Goal: Information Seeking & Learning: Learn about a topic

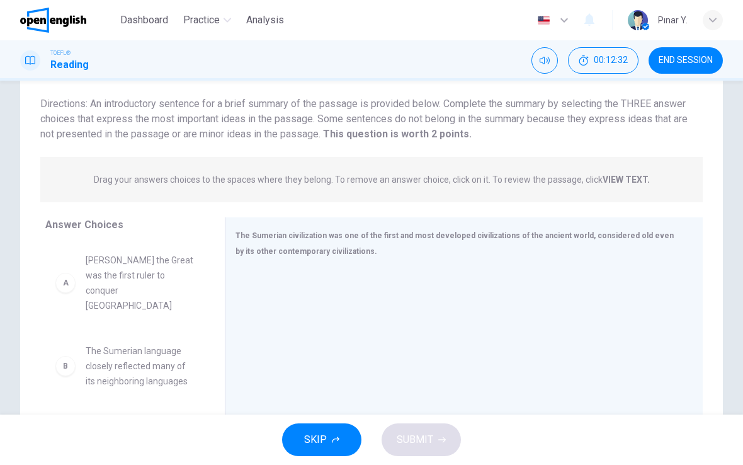
scroll to position [79, 0]
click at [622, 182] on strong "VIEW TEXT." at bounding box center [626, 181] width 47 height 10
click at [622, 188] on div "Drag your answers choices to the spaces where they belong. To remove an answer …" at bounding box center [371, 181] width 663 height 45
click at [629, 180] on strong "VIEW TEXT." at bounding box center [626, 181] width 47 height 10
click at [604, 192] on div "Drag your answers choices to the spaces where they belong. To remove an answer …" at bounding box center [371, 181] width 663 height 45
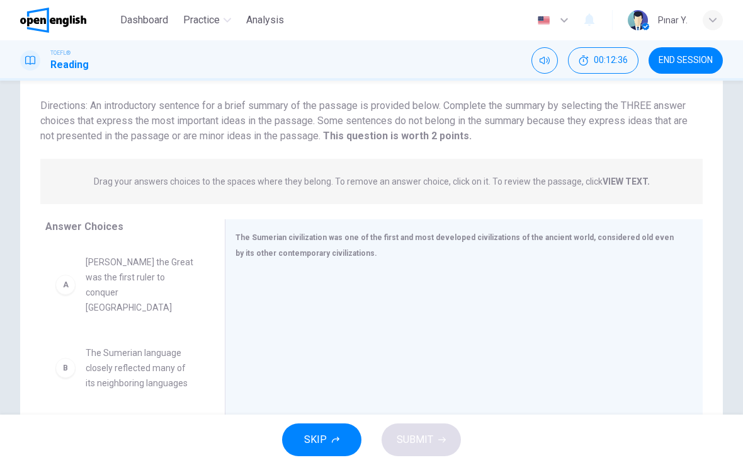
click at [604, 192] on div "Drag your answers choices to the spaces where they belong. To remove an answer …" at bounding box center [371, 181] width 663 height 45
click at [632, 178] on strong "VIEW TEXT." at bounding box center [626, 181] width 47 height 10
click at [633, 169] on div "Drag your answers choices to the spaces where they belong. To remove an answer …" at bounding box center [371, 181] width 663 height 45
click at [617, 174] on span "Drag your answers choices to the spaces where they belong. To remove an answer …" at bounding box center [372, 181] width 556 height 15
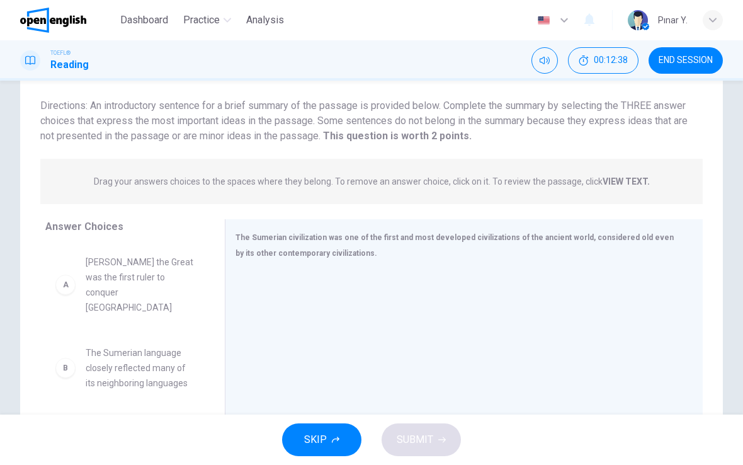
click at [612, 168] on div "Drag your answers choices to the spaces where they belong. To remove an answer …" at bounding box center [371, 181] width 663 height 45
click at [626, 195] on div "Drag your answers choices to the spaces where they belong. To remove an answer …" at bounding box center [371, 181] width 663 height 45
click at [587, 168] on div "Drag your answers choices to the spaces where they belong. To remove an answer …" at bounding box center [371, 181] width 663 height 45
click at [605, 169] on div "Drag your answers choices to the spaces where they belong. To remove an answer …" at bounding box center [371, 181] width 663 height 45
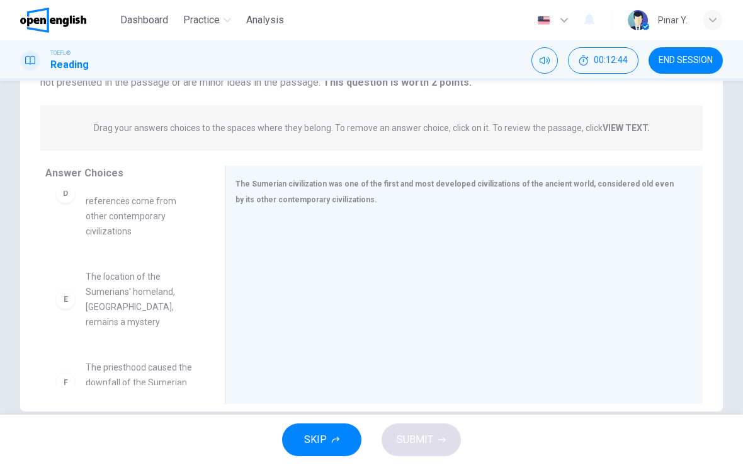
scroll to position [148, 0]
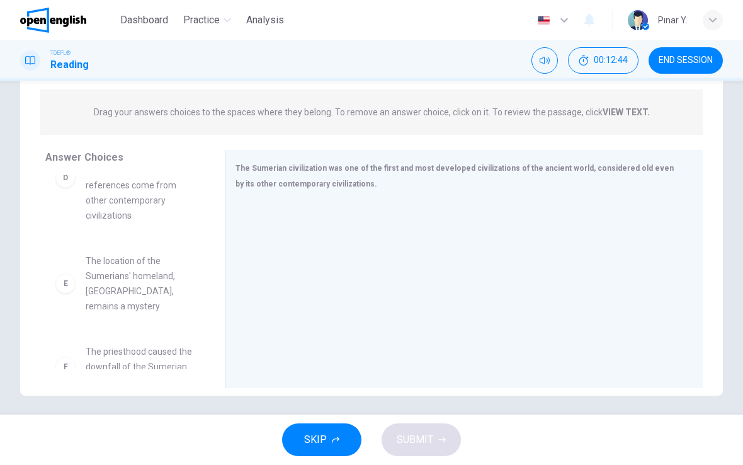
click at [316, 439] on span "SKIP" at bounding box center [315, 440] width 23 height 18
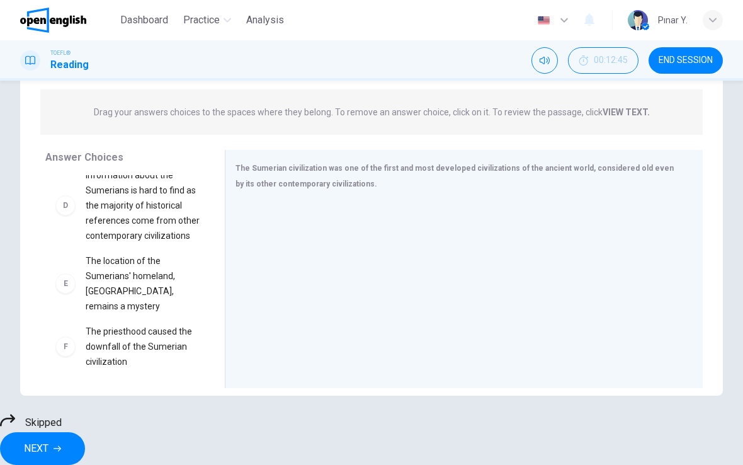
scroll to position [318, 0]
click at [616, 119] on div "Drag your answers choices to the spaces where they belong. To remove an answer …" at bounding box center [371, 111] width 663 height 45
click at [613, 107] on strong "VIEW TEXT." at bounding box center [626, 112] width 47 height 10
click at [612, 107] on strong "VIEW TEXT." at bounding box center [626, 112] width 47 height 10
click at [499, 103] on div "Drag your answers choices to the spaces where they belong. To remove an answer …" at bounding box center [371, 111] width 663 height 45
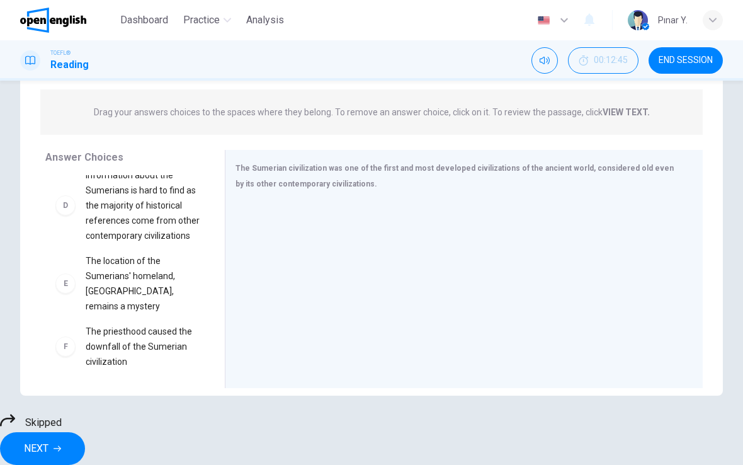
click at [370, 123] on div "Drag your answers choices to the spaces where they belong. To remove an answer …" at bounding box center [371, 111] width 663 height 45
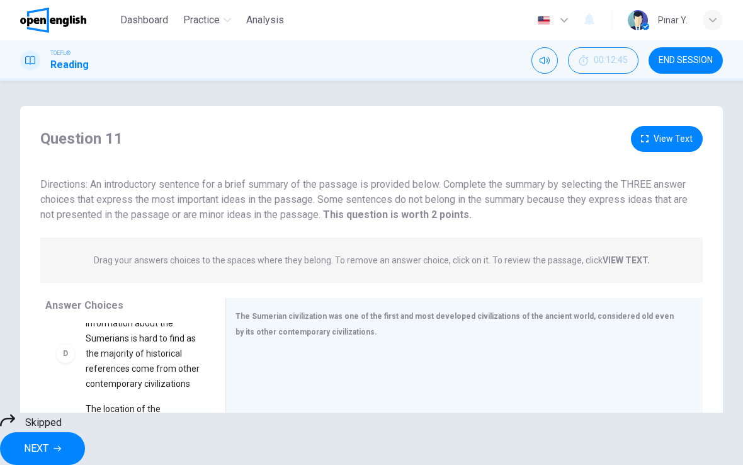
scroll to position [0, 0]
click at [658, 135] on button "View Text" at bounding box center [667, 139] width 72 height 26
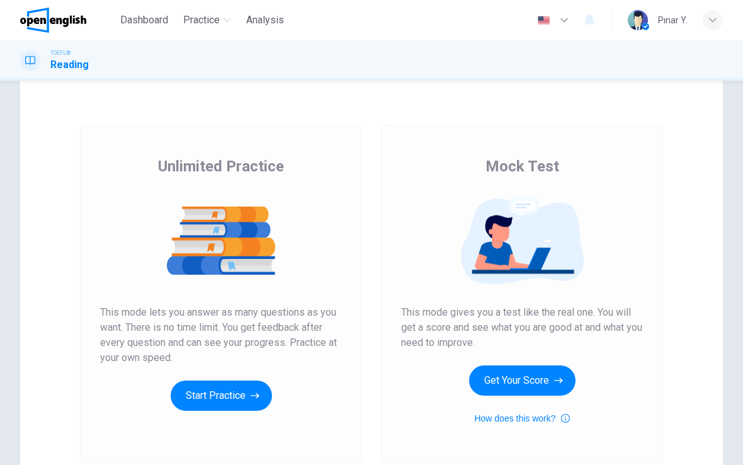
scroll to position [32, 0]
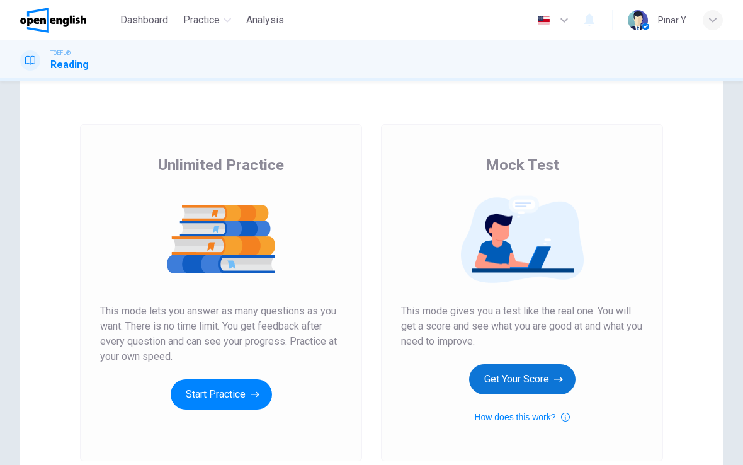
click at [500, 377] on button "Get Your Score" at bounding box center [522, 379] width 106 height 30
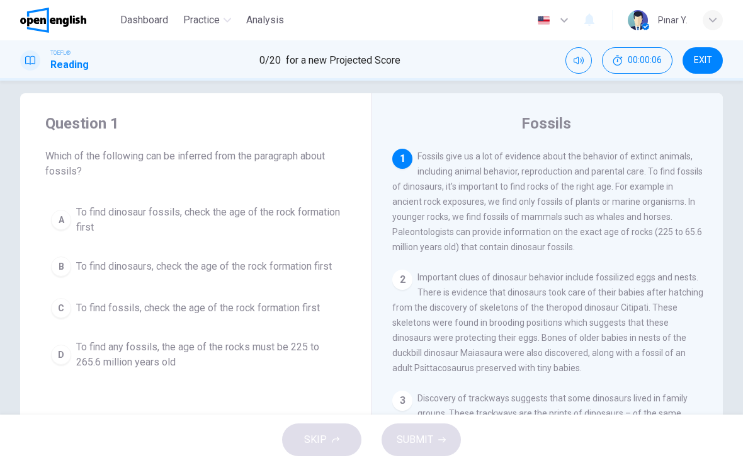
scroll to position [13, 0]
click at [129, 267] on span "To find dinosaurs, check the age of the rock formation first" at bounding box center [204, 265] width 256 height 15
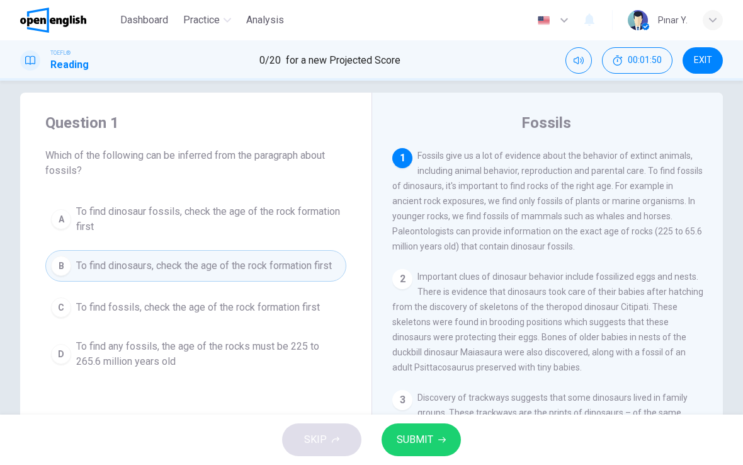
click at [249, 314] on span "To find fossils, check the age of the rock formation first" at bounding box center [198, 307] width 244 height 15
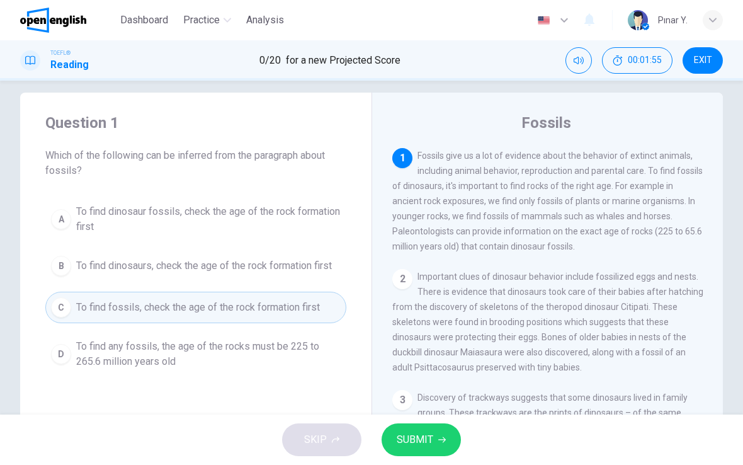
click at [431, 443] on span "SUBMIT" at bounding box center [415, 440] width 37 height 18
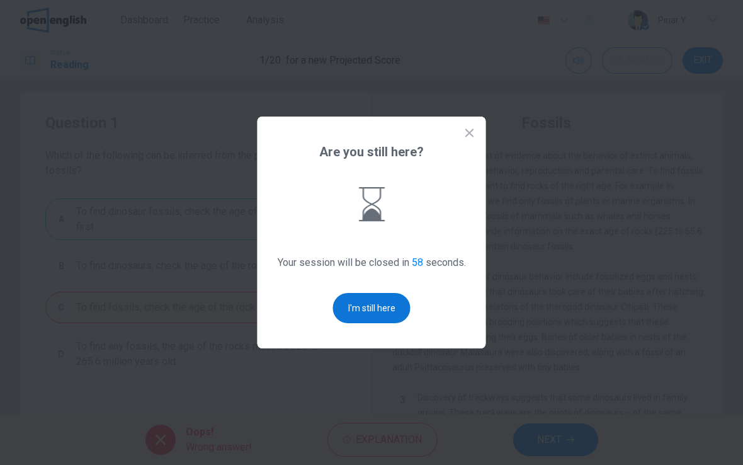
click at [370, 310] on button "I'm still here" at bounding box center [371, 308] width 77 height 30
click at [399, 318] on button "I'm still here" at bounding box center [371, 308] width 77 height 30
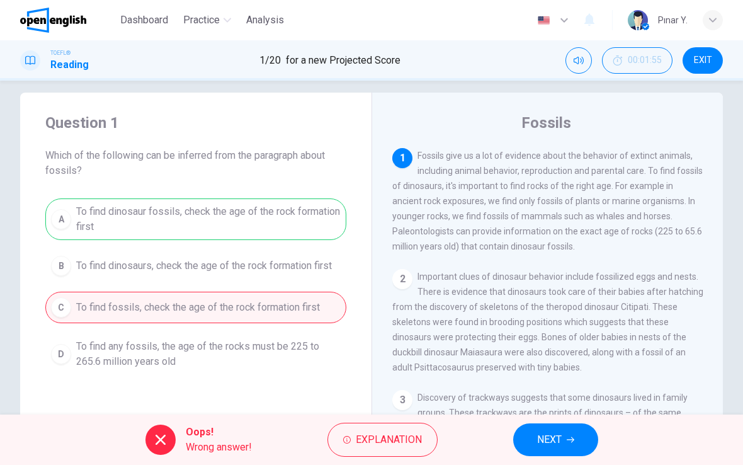
click at [568, 439] on icon "button" at bounding box center [571, 440] width 8 height 8
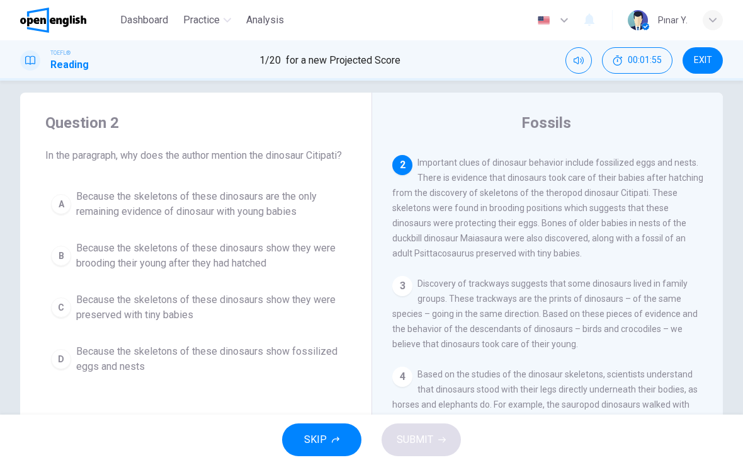
scroll to position [125, 0]
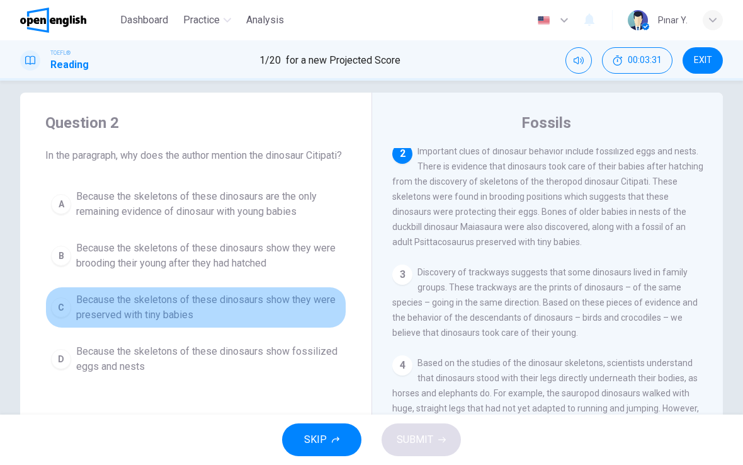
click at [256, 321] on span "Because the skeletons of these dinosaurs show they were preserved with tiny bab…" at bounding box center [208, 307] width 265 height 30
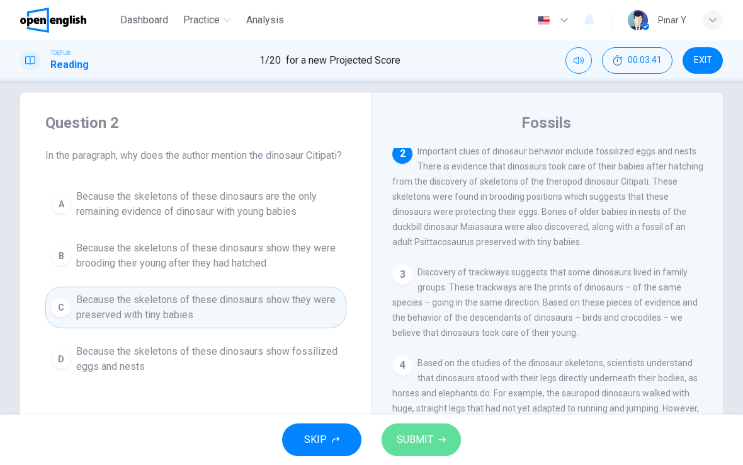
click at [416, 427] on button "SUBMIT" at bounding box center [421, 439] width 79 height 33
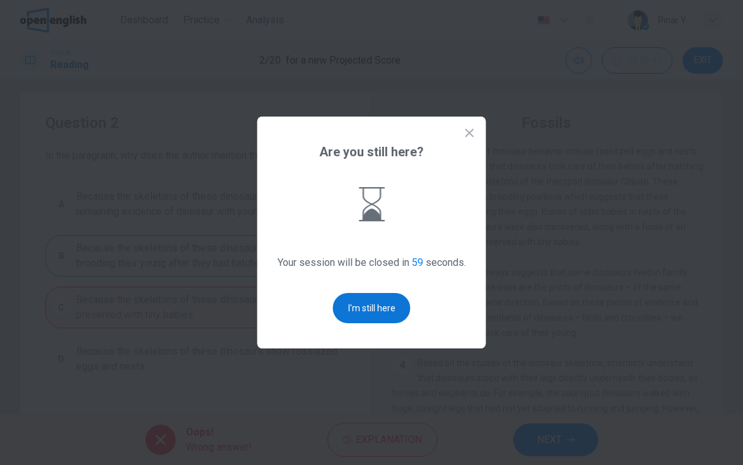
click at [347, 316] on button "I'm still here" at bounding box center [371, 308] width 77 height 30
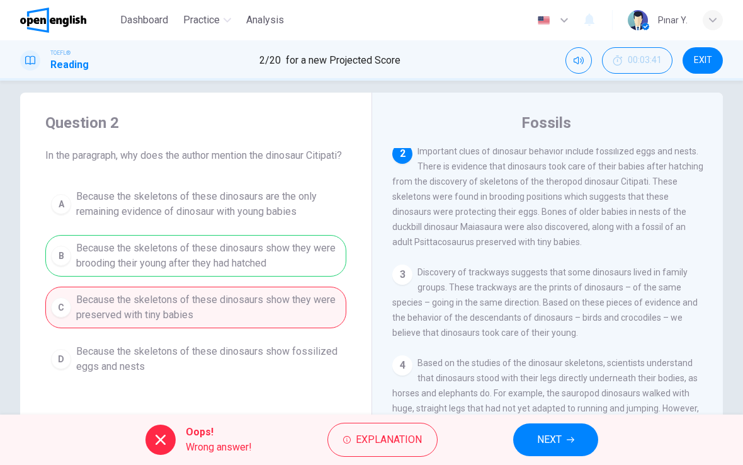
click at [550, 441] on span "NEXT" at bounding box center [549, 440] width 25 height 18
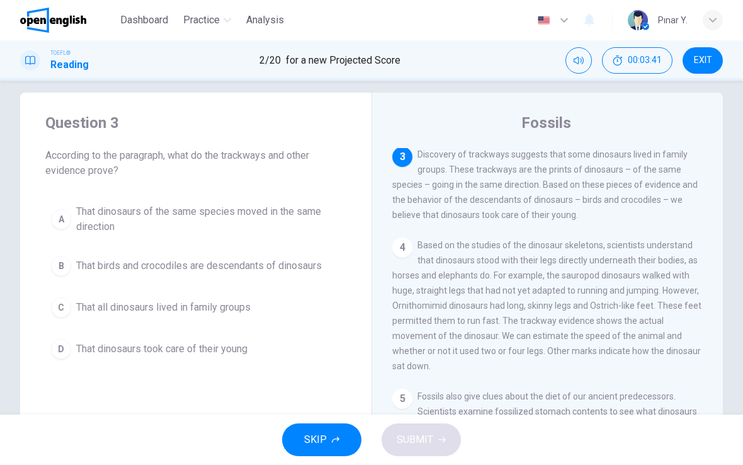
scroll to position [251, 0]
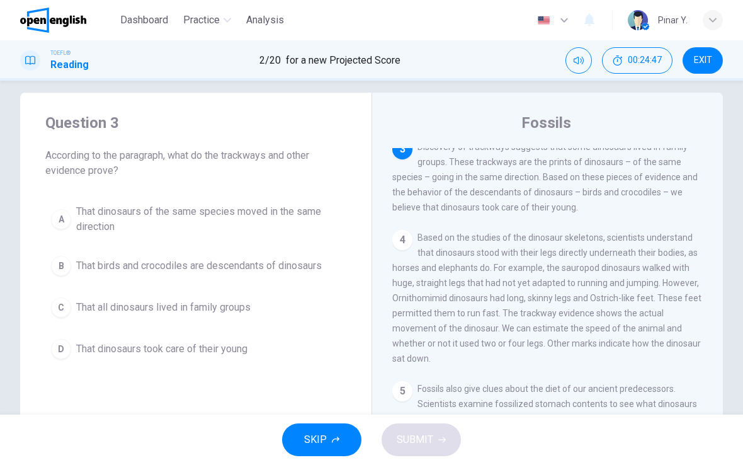
click at [170, 349] on span "That dinosaurs took care of their young" at bounding box center [161, 348] width 171 height 15
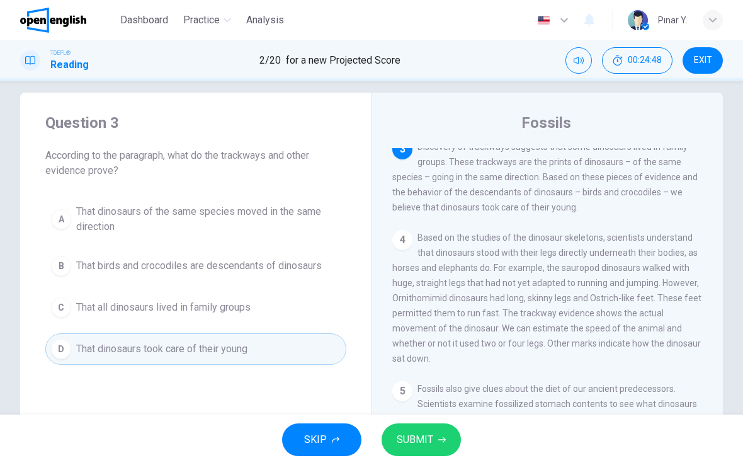
click at [426, 432] on span "SUBMIT" at bounding box center [415, 440] width 37 height 18
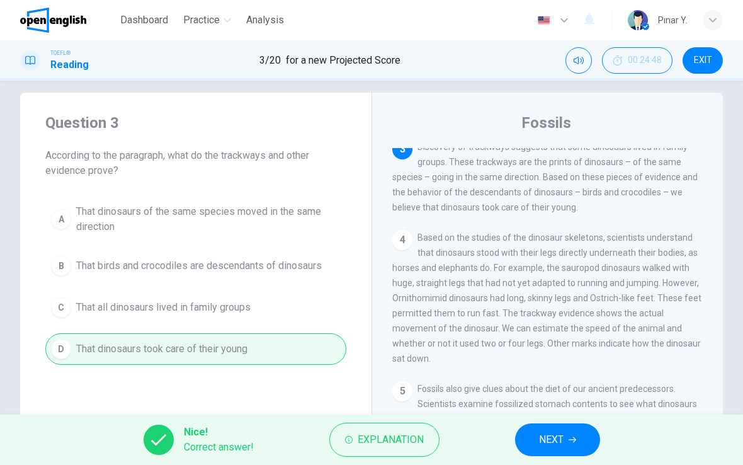
click at [579, 446] on button "NEXT" at bounding box center [557, 439] width 85 height 33
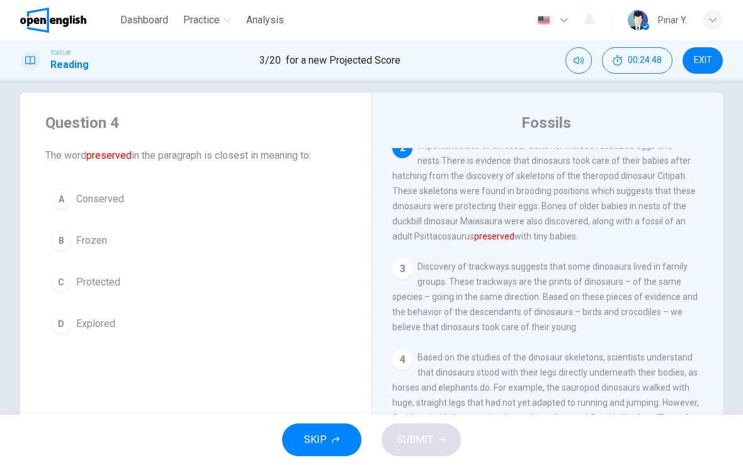
scroll to position [125, 0]
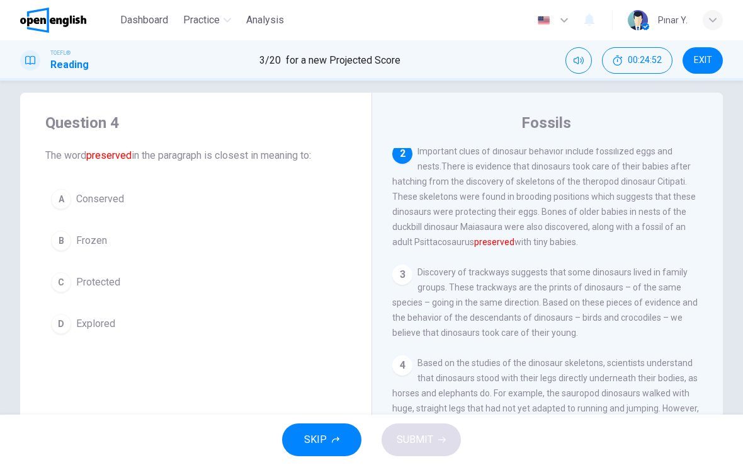
click at [106, 285] on span "Protected" at bounding box center [98, 282] width 44 height 15
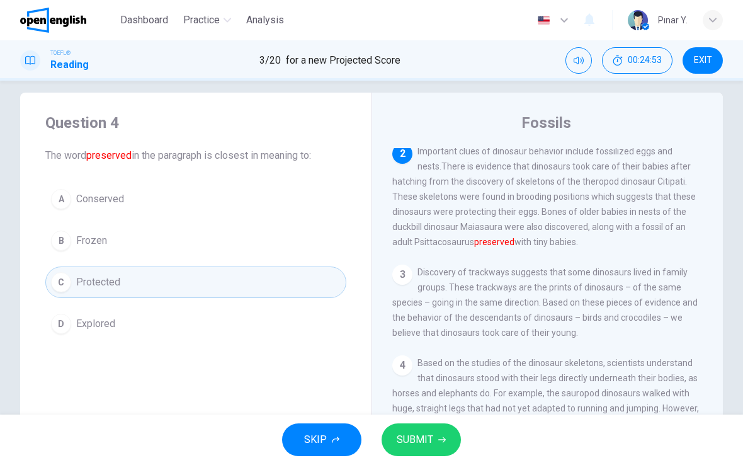
click at [398, 430] on button "SUBMIT" at bounding box center [421, 439] width 79 height 33
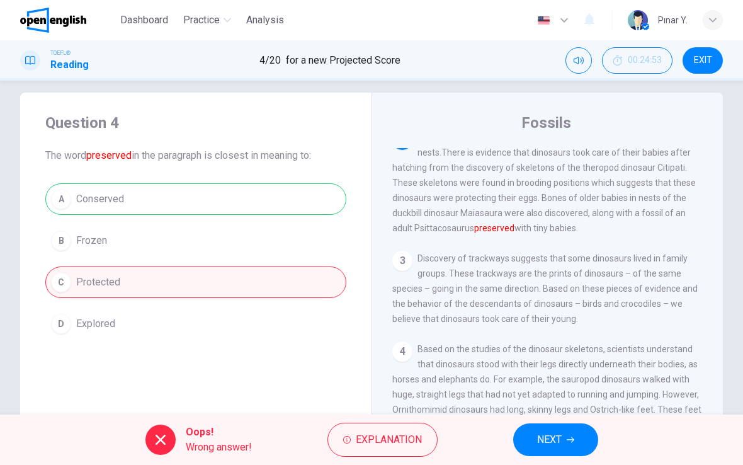
scroll to position [149, 0]
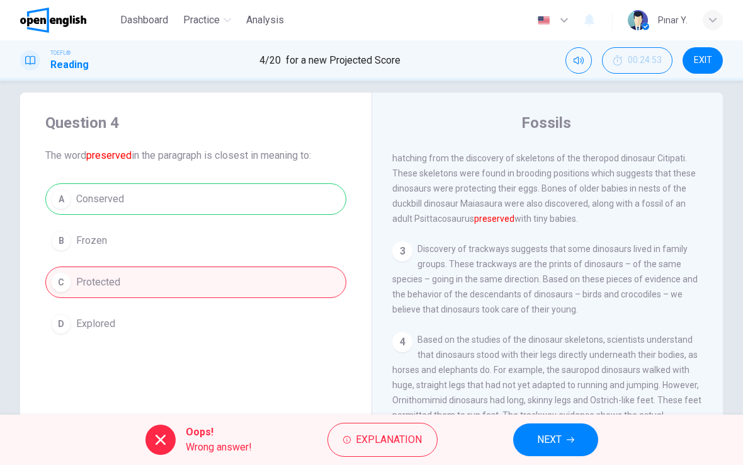
click at [575, 444] on button "NEXT" at bounding box center [555, 439] width 85 height 33
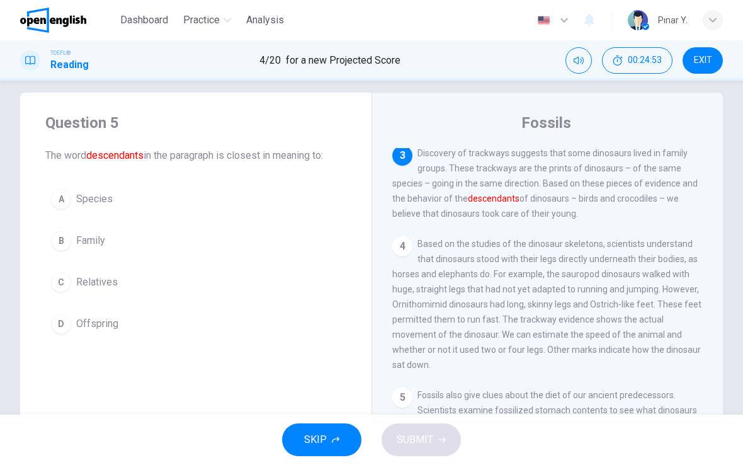
scroll to position [251, 0]
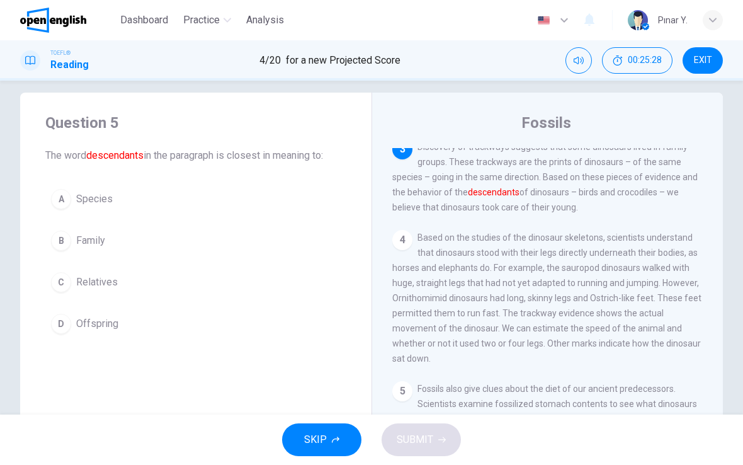
click at [86, 193] on span "Species" at bounding box center [94, 199] width 37 height 15
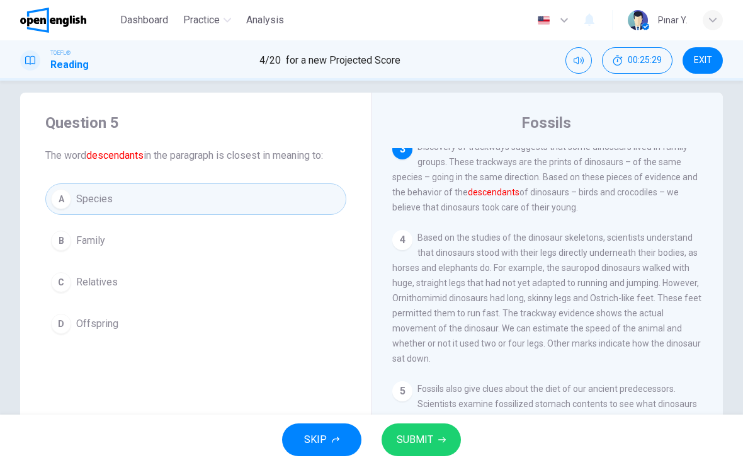
click at [432, 442] on span "SUBMIT" at bounding box center [415, 440] width 37 height 18
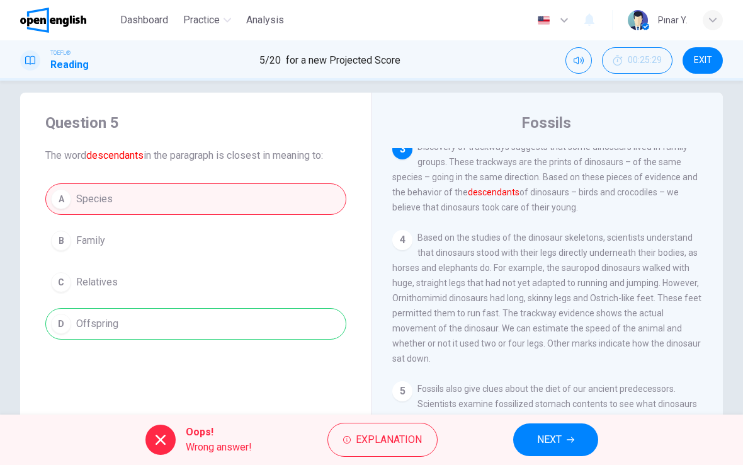
click at [563, 432] on button "NEXT" at bounding box center [555, 439] width 85 height 33
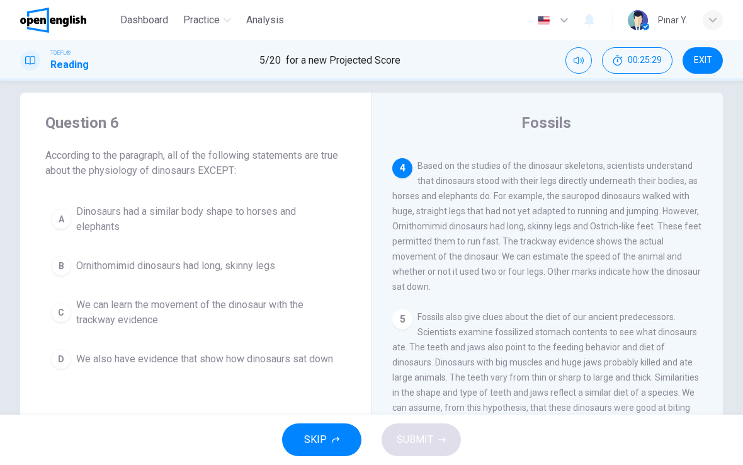
scroll to position [345, 0]
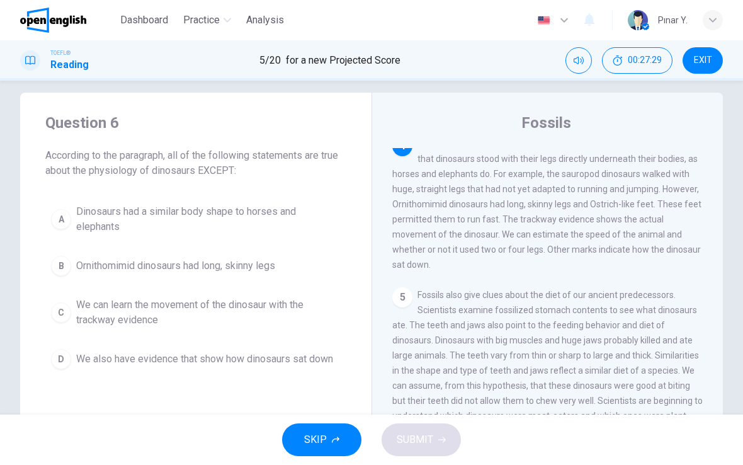
click at [276, 302] on span "We can learn the movement of the dinosaur with the trackway evidence" at bounding box center [208, 312] width 265 height 30
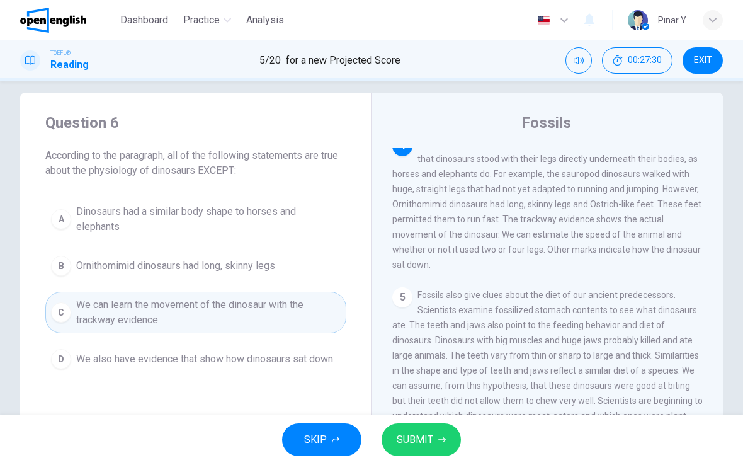
click at [420, 442] on span "SUBMIT" at bounding box center [415, 440] width 37 height 18
